Goal: Check status: Check status

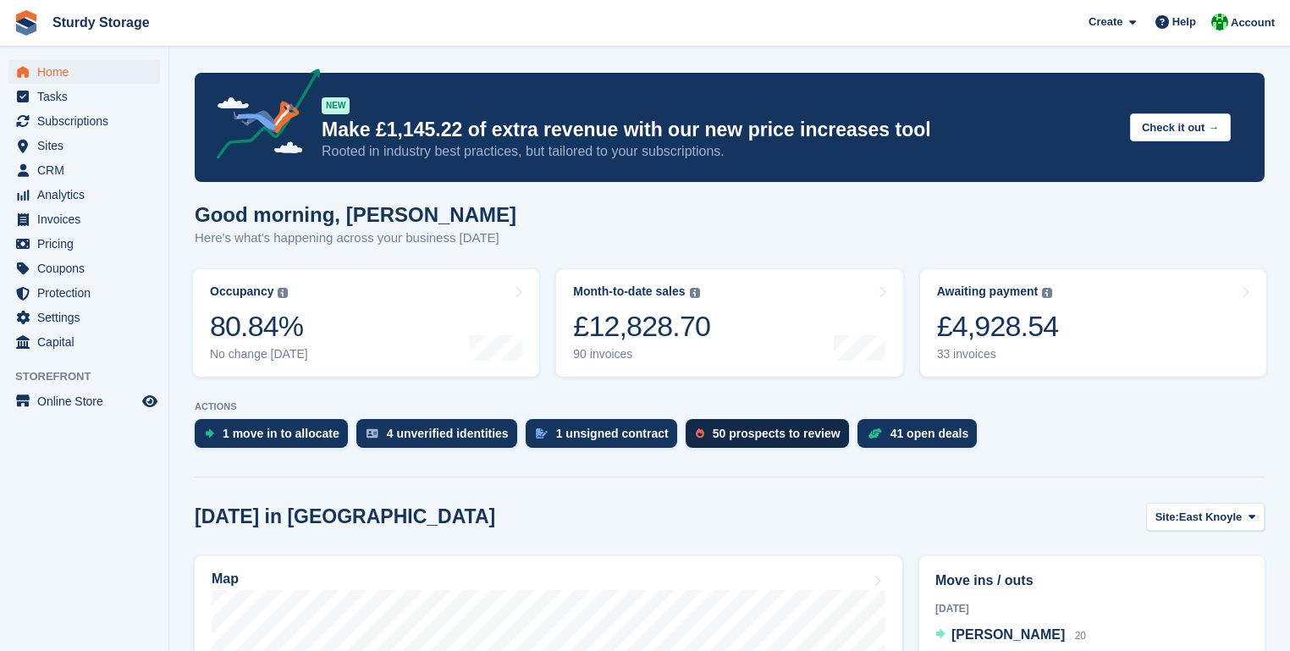
click at [752, 437] on div "50 prospects to review" at bounding box center [777, 434] width 128 height 14
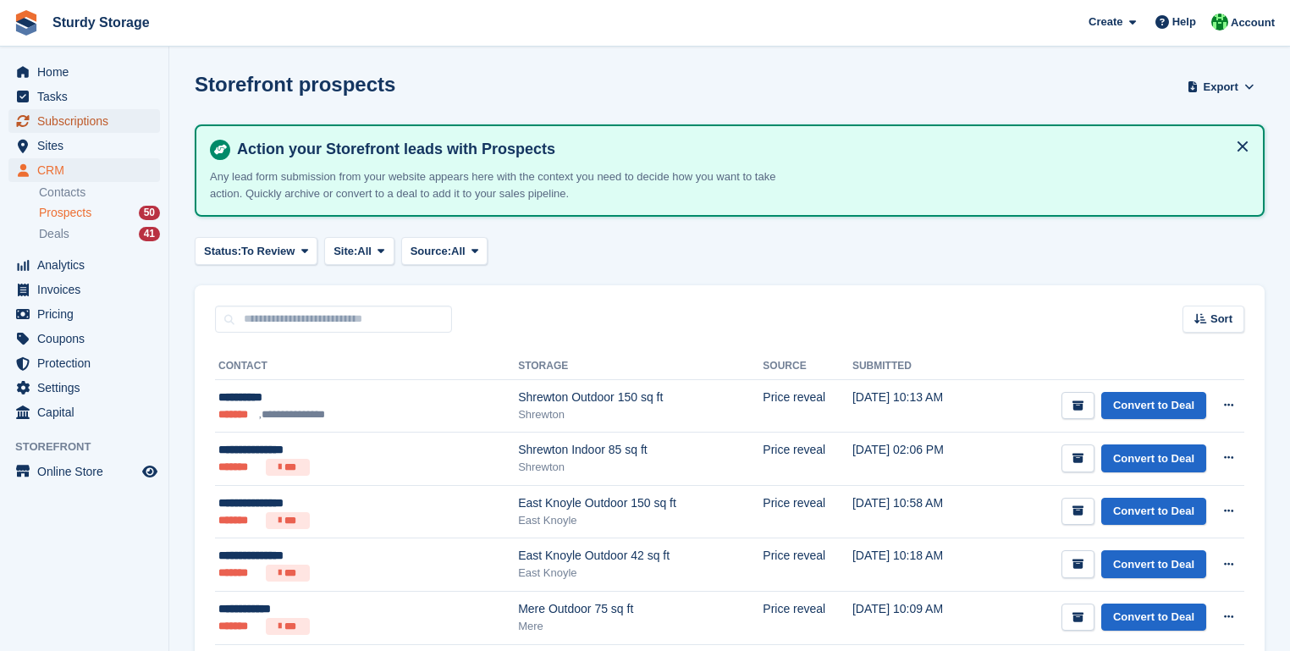
click at [71, 124] on span "Subscriptions" at bounding box center [88, 121] width 102 height 24
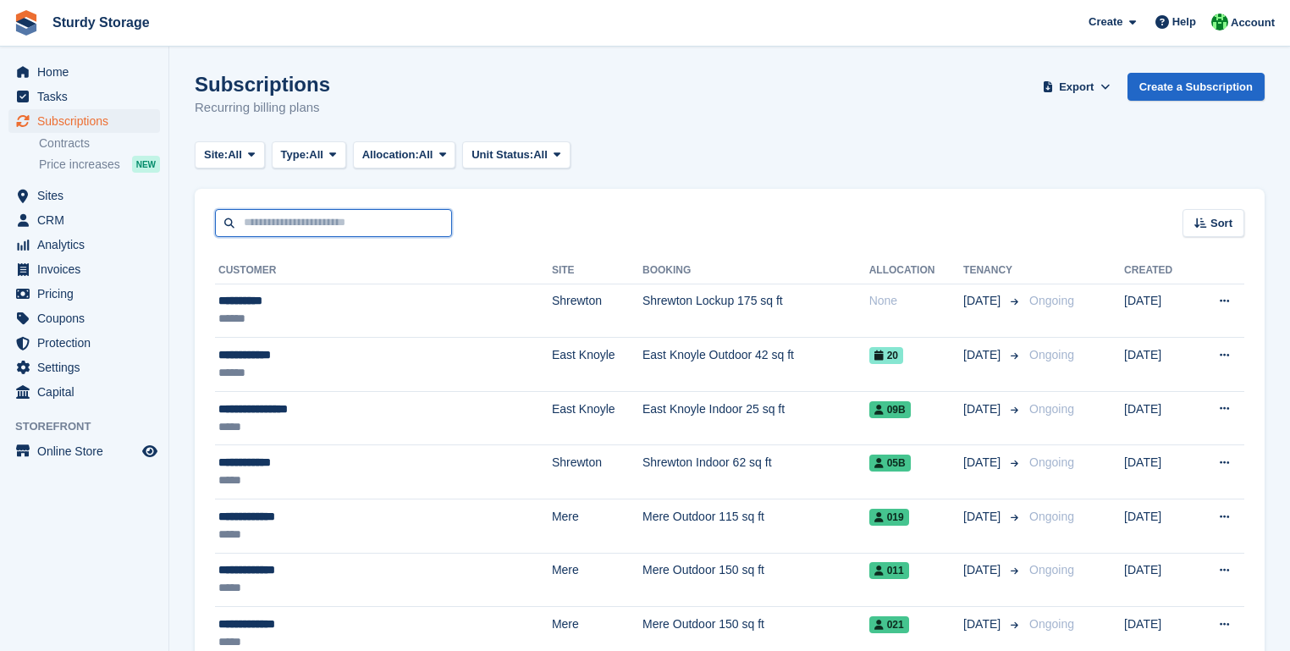
click at [244, 221] on input "text" at bounding box center [333, 223] width 237 height 28
type input "*******"
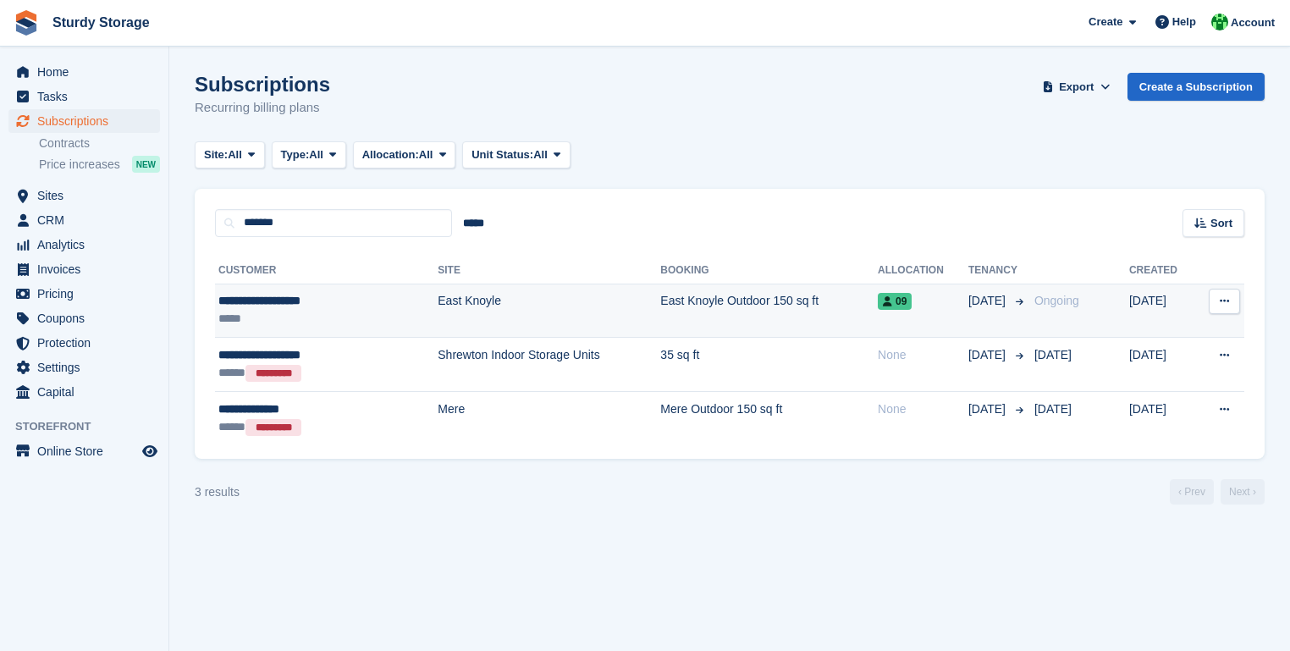
click at [308, 302] on div "**********" at bounding box center [297, 301] width 159 height 18
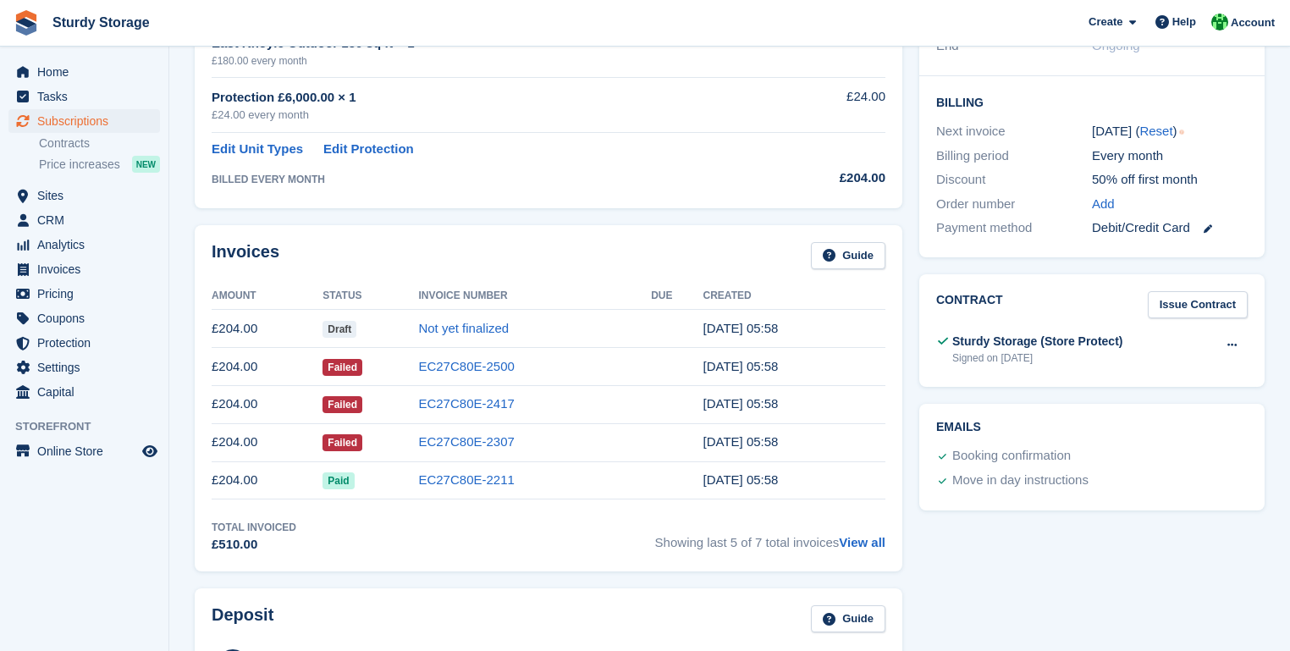
scroll to position [406, 0]
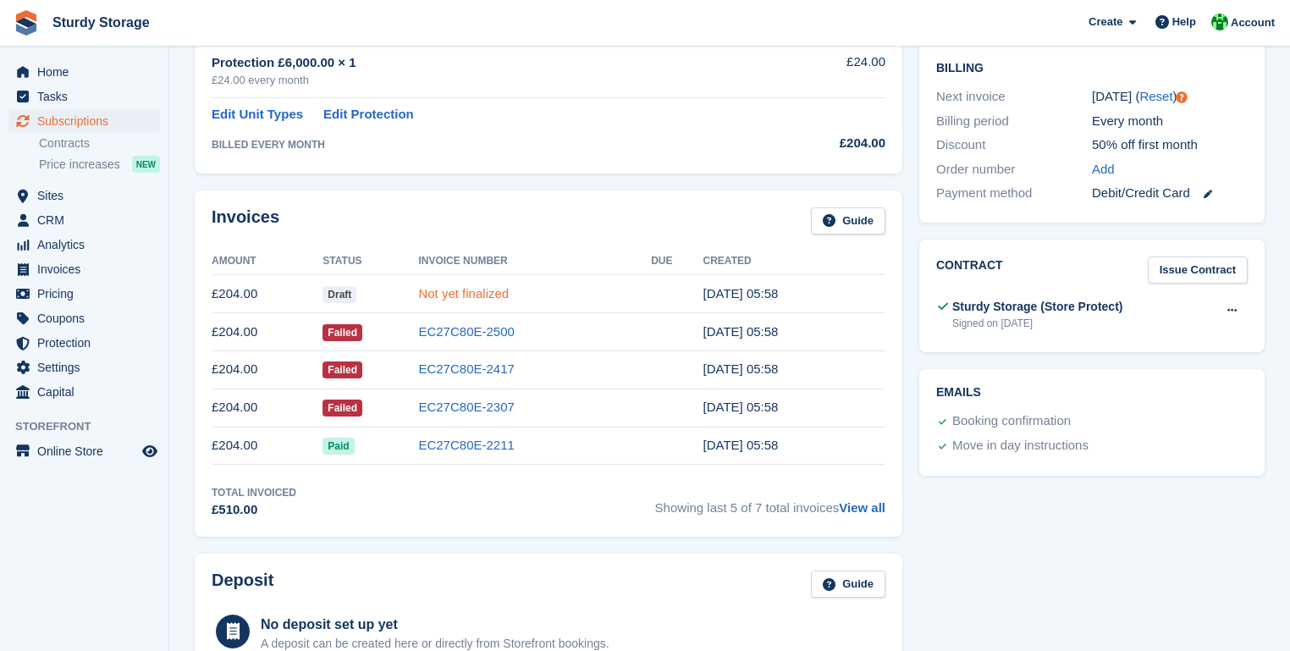
click at [442, 289] on link "Not yet finalized" at bounding box center [463, 293] width 91 height 14
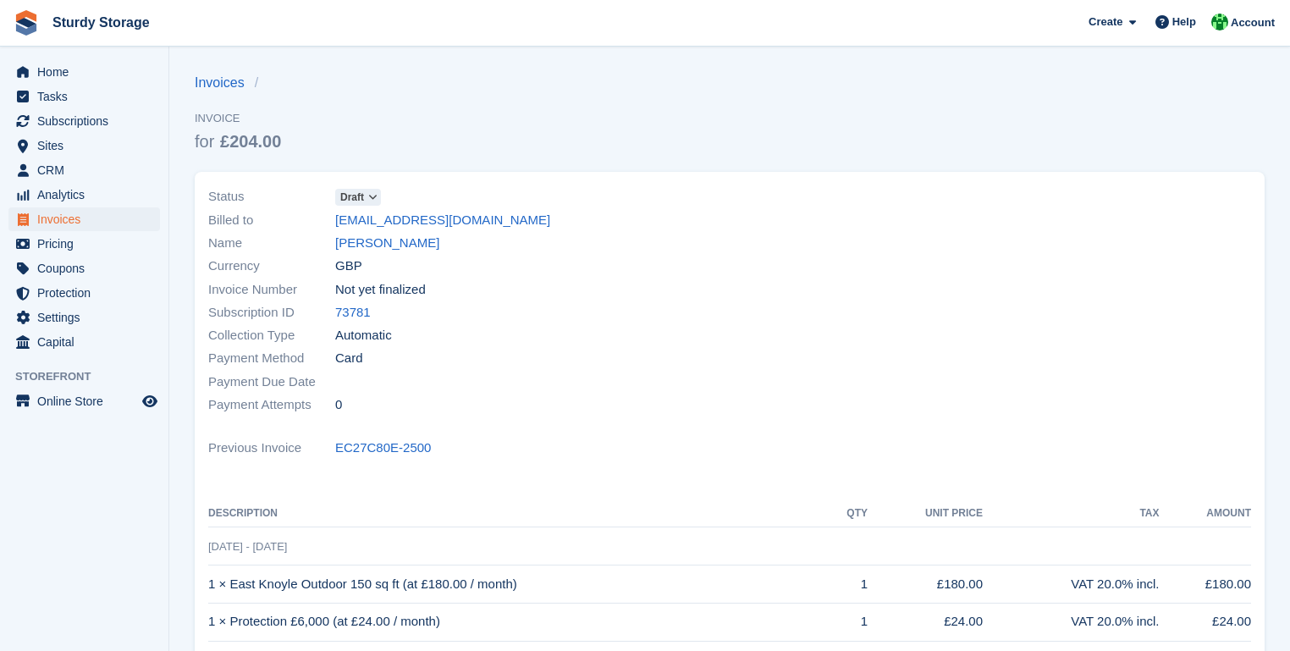
click at [377, 198] on icon at bounding box center [372, 197] width 9 height 10
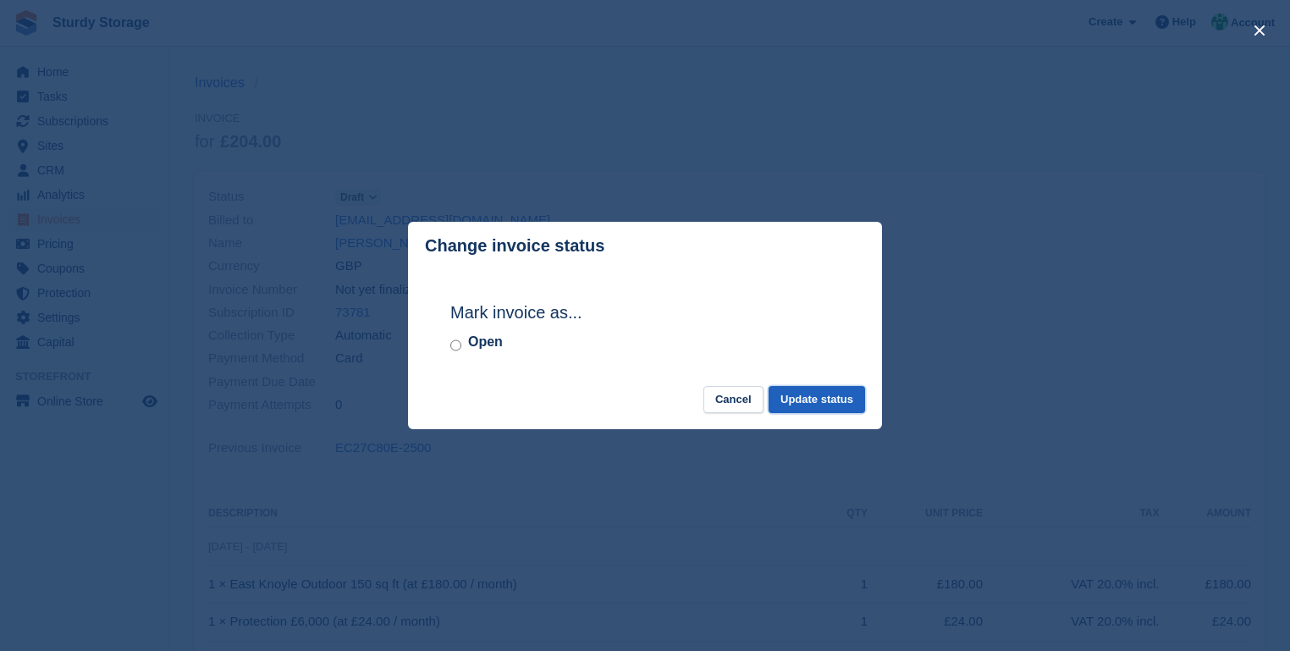
click at [829, 400] on button "Update status" at bounding box center [816, 400] width 96 height 28
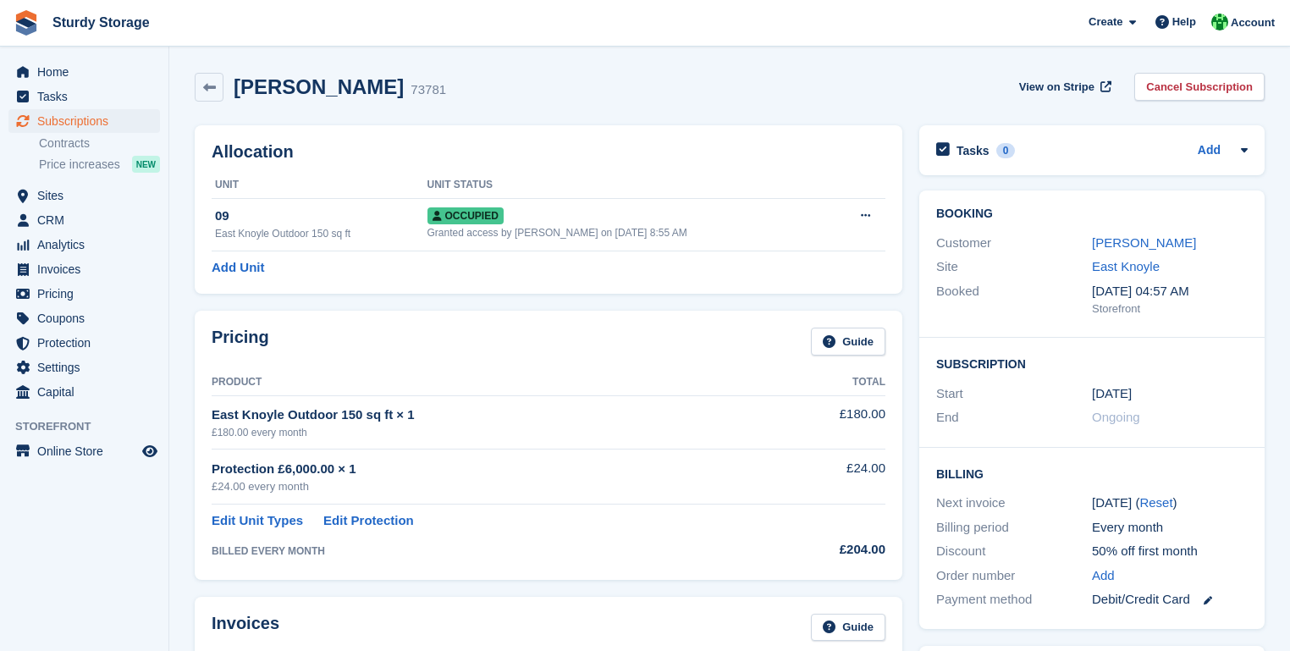
scroll to position [406, 0]
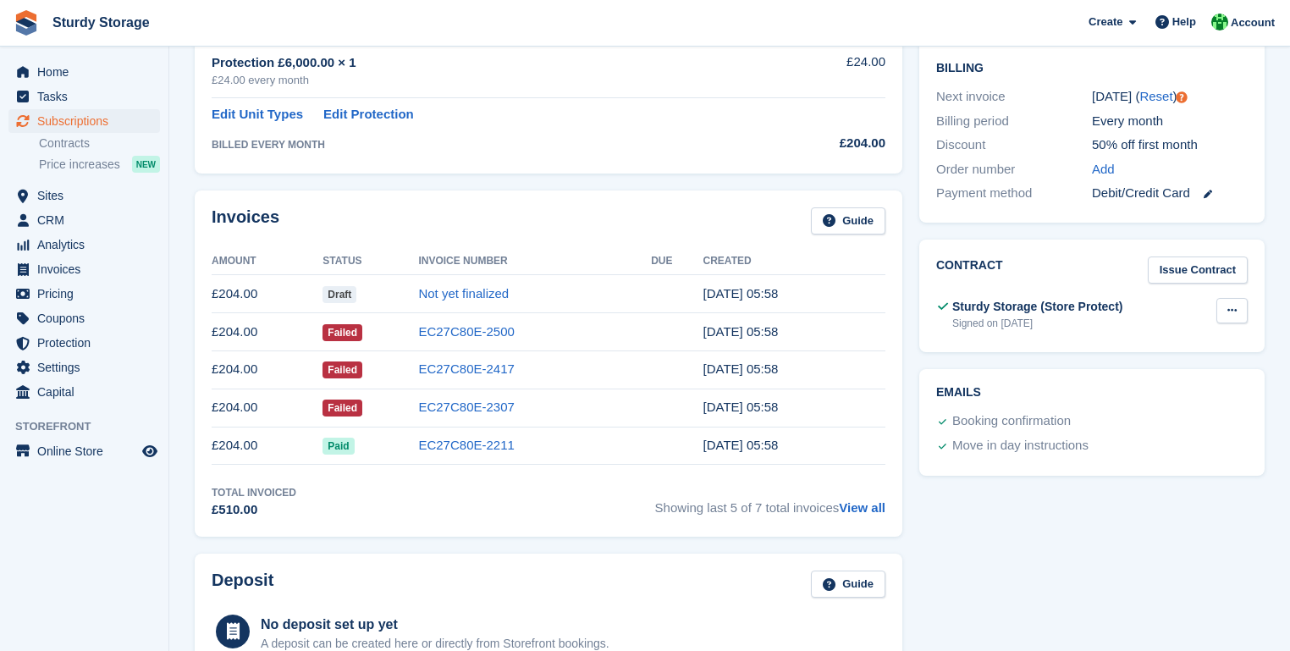
click at [1232, 307] on icon at bounding box center [1231, 310] width 9 height 11
click at [1109, 342] on p "View" at bounding box center [1166, 344] width 147 height 22
